Goal: Information Seeking & Learning: Understand process/instructions

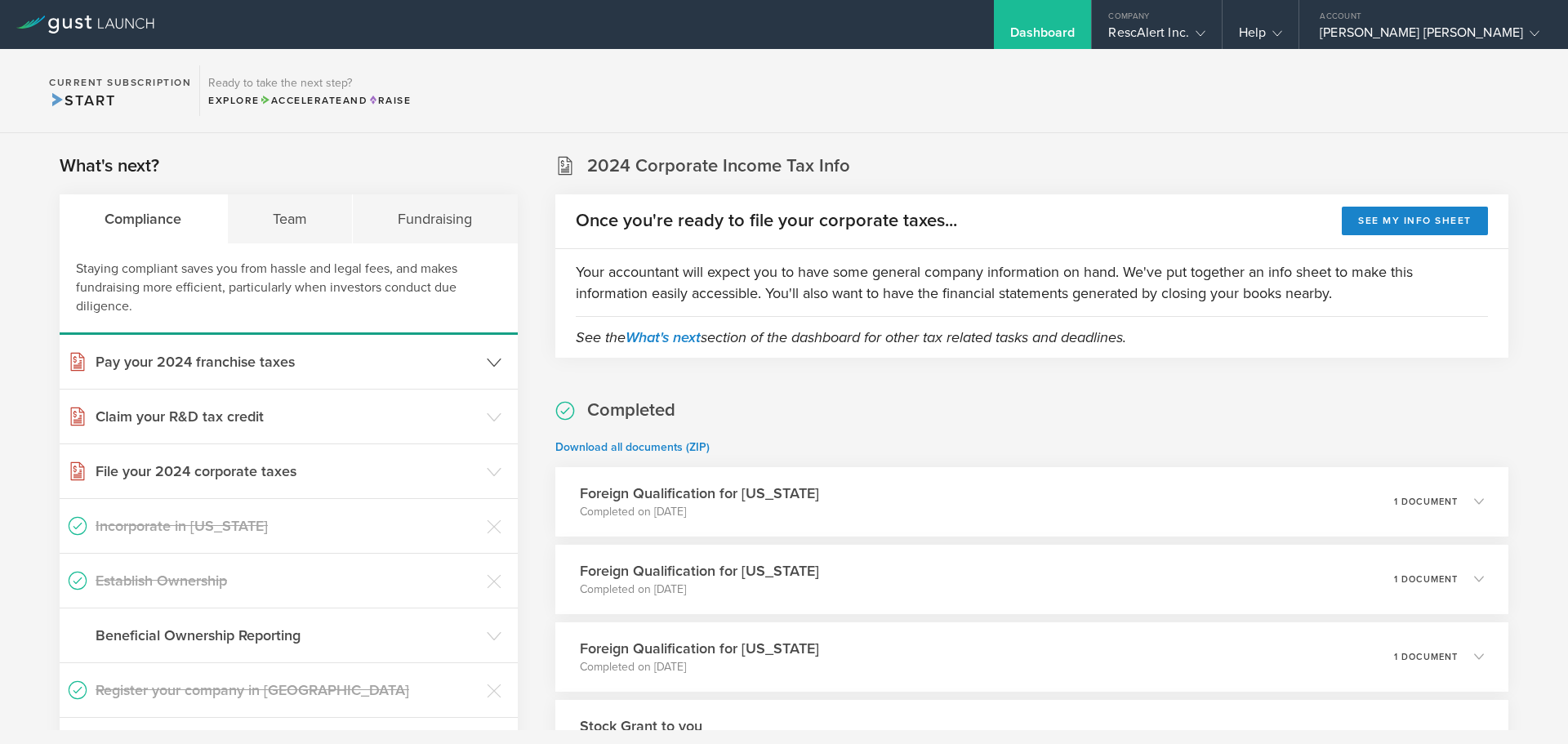
click at [264, 366] on h3 "Pay your 2024 franchise taxes" at bounding box center [287, 361] width 383 height 21
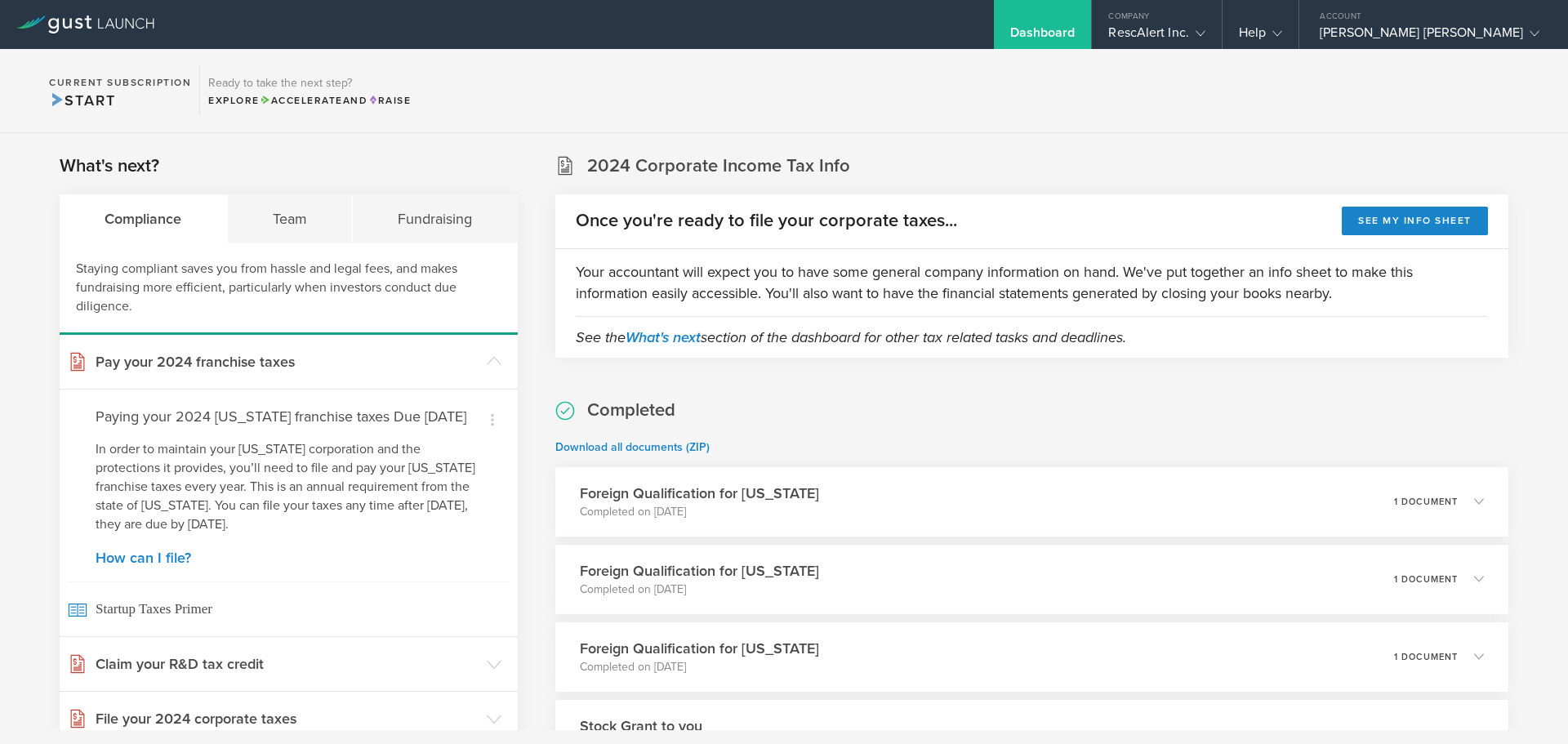
scroll to position [163, 0]
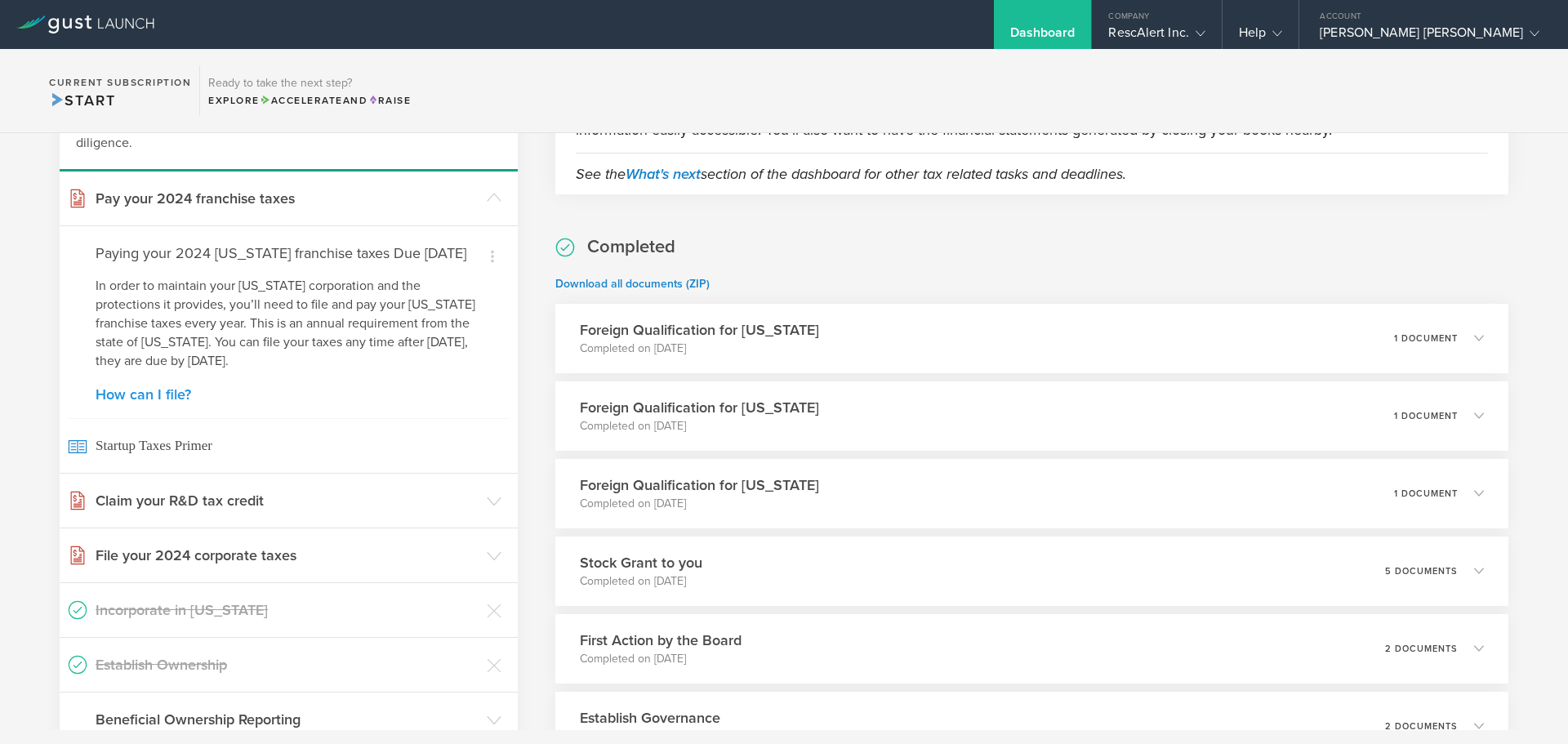
click at [155, 402] on link "How can I file?" at bounding box center [289, 394] width 386 height 15
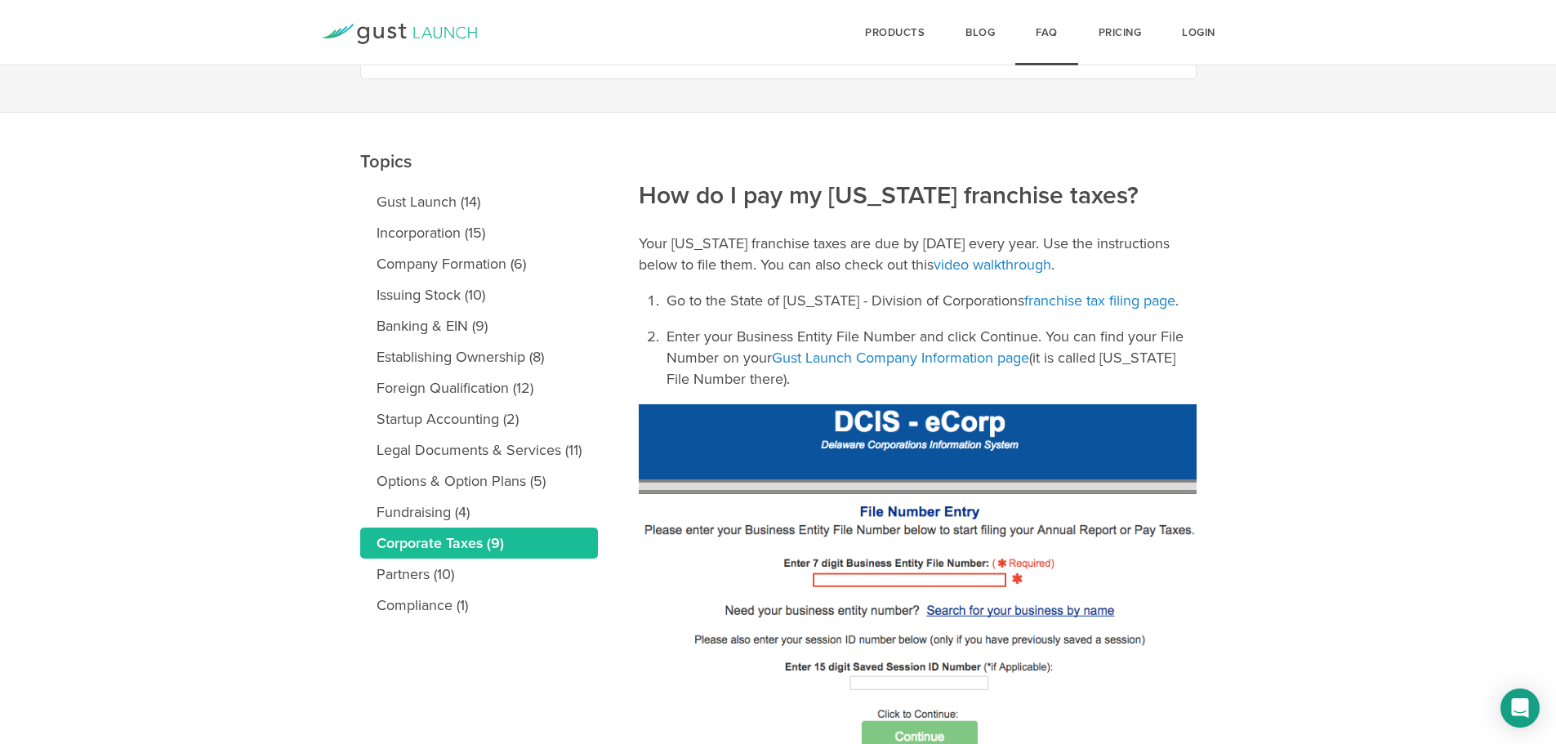
scroll to position [163, 0]
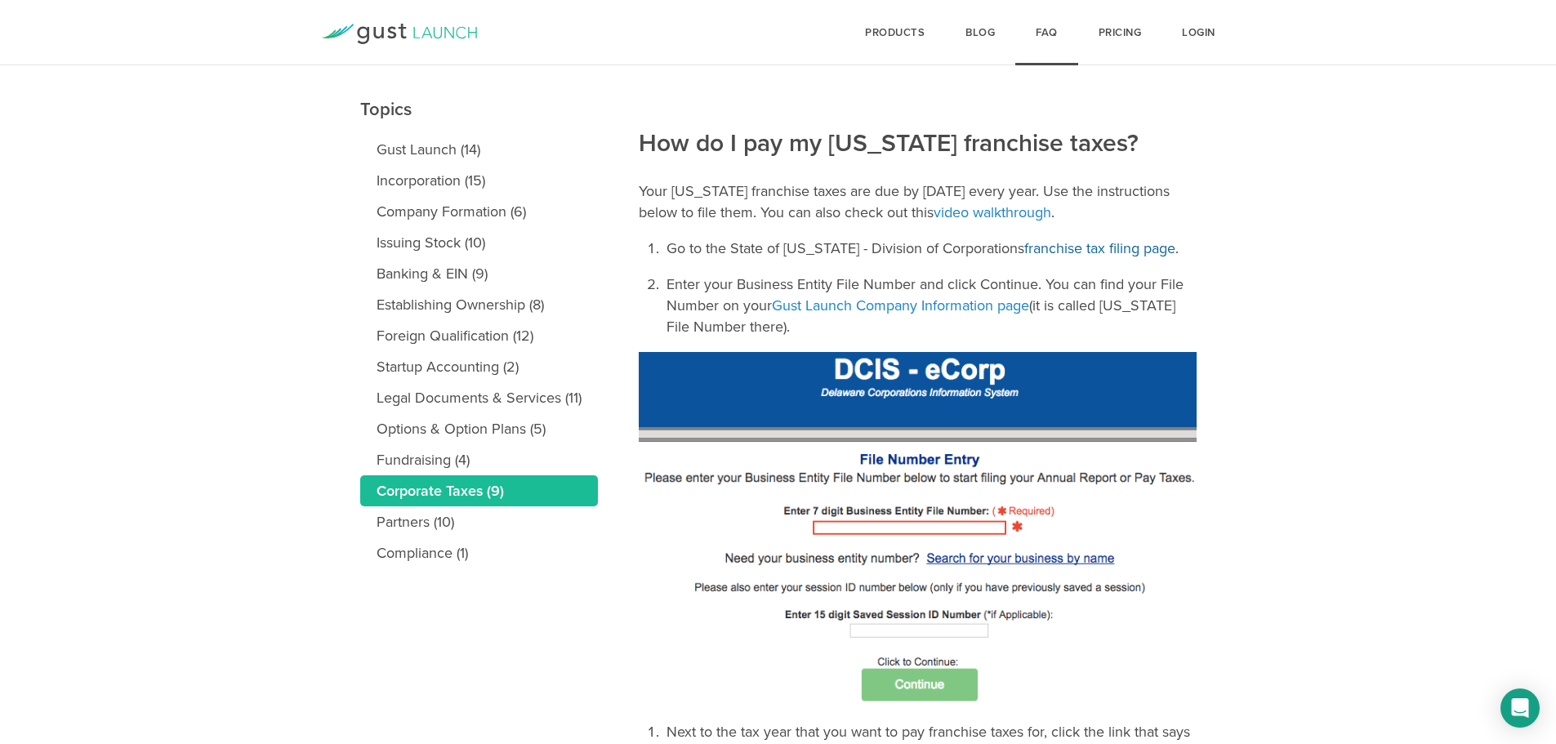
click at [1093, 247] on link "franchise tax filing page" at bounding box center [1099, 248] width 151 height 18
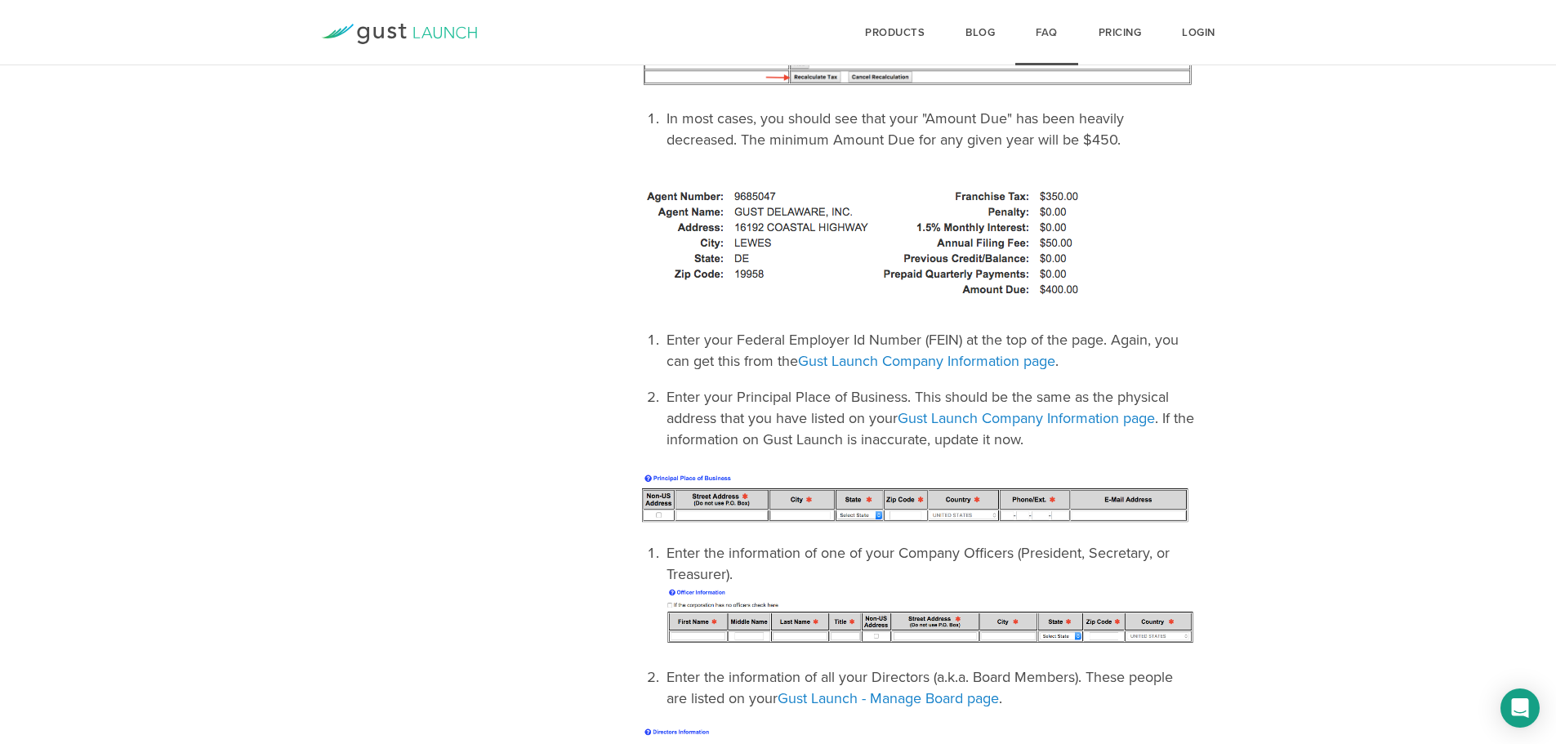
scroll to position [1579, 0]
